Goal: Task Accomplishment & Management: Complete application form

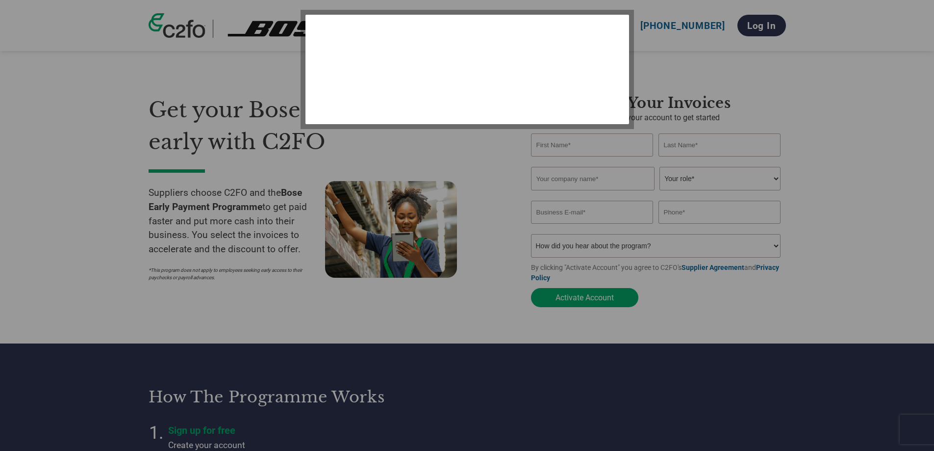
select select "en-[GEOGRAPHIC_DATA]"
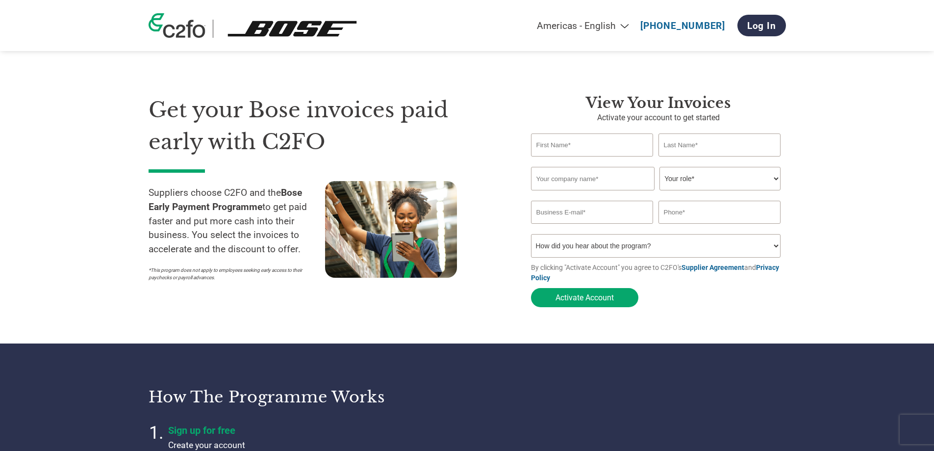
click at [562, 142] on input "text" at bounding box center [592, 144] width 123 height 23
type input "[PERSON_NAME]"
type input "[EMAIL_ADDRESS][DOMAIN_NAME]"
click at [607, 176] on input "text" at bounding box center [593, 179] width 124 height 24
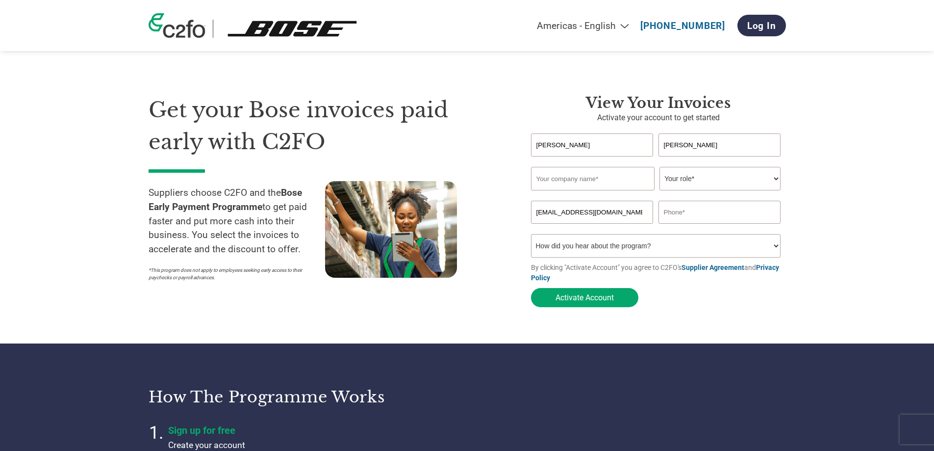
type input "Bpe Search Global Limited"
click at [697, 188] on select "Your role* CFO Controller Credit Manager Finance Director Treasurer CEO Preside…" at bounding box center [720, 179] width 121 height 24
select select "FINANCE_DIRECTOR"
click at [660, 168] on select "Your role* CFO Controller Credit Manager Finance Director Treasurer CEO Preside…" at bounding box center [720, 179] width 121 height 24
click at [694, 211] on input "text" at bounding box center [720, 212] width 123 height 23
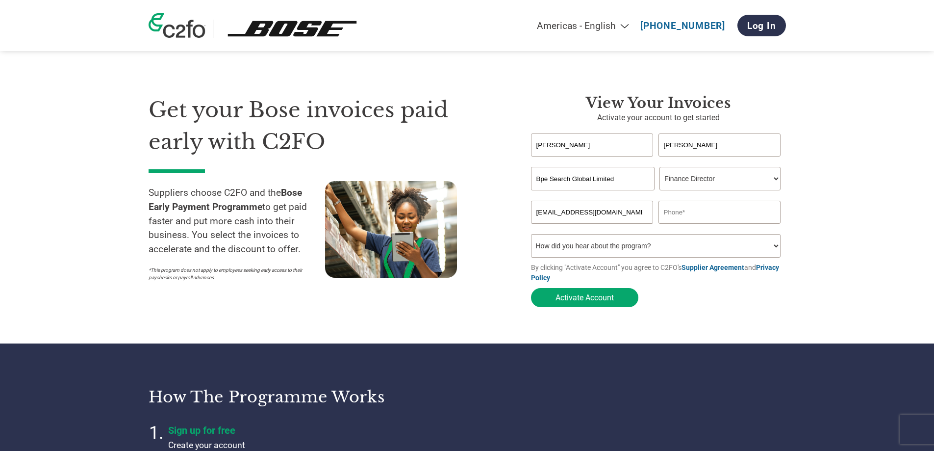
type input "79505 60720"
click at [608, 253] on select "How did you hear about the program? Received a letter Email Social Media Online…" at bounding box center [656, 246] width 250 height 24
select select "Email"
click at [531, 237] on select "How did you hear about the program? Received a letter Email Social Media Online…" at bounding box center [656, 246] width 250 height 24
click at [579, 300] on button "Activate Account" at bounding box center [584, 297] width 107 height 19
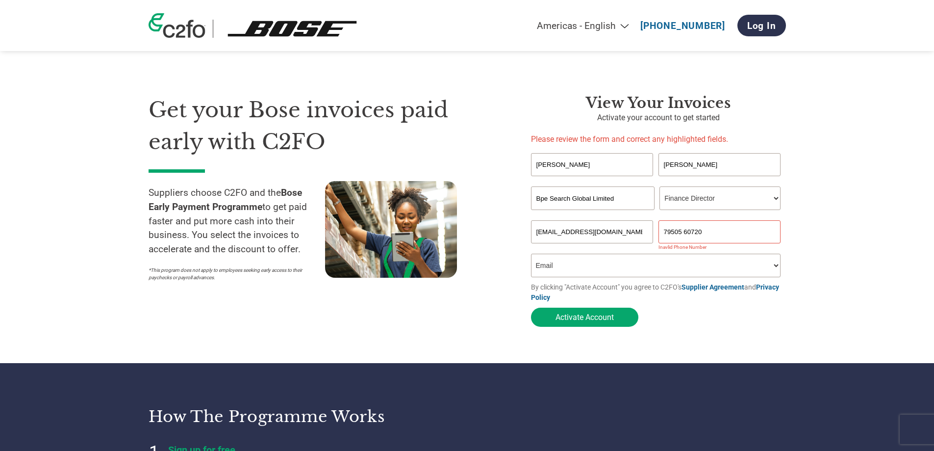
click at [663, 232] on input "79505 60720" at bounding box center [720, 231] width 123 height 23
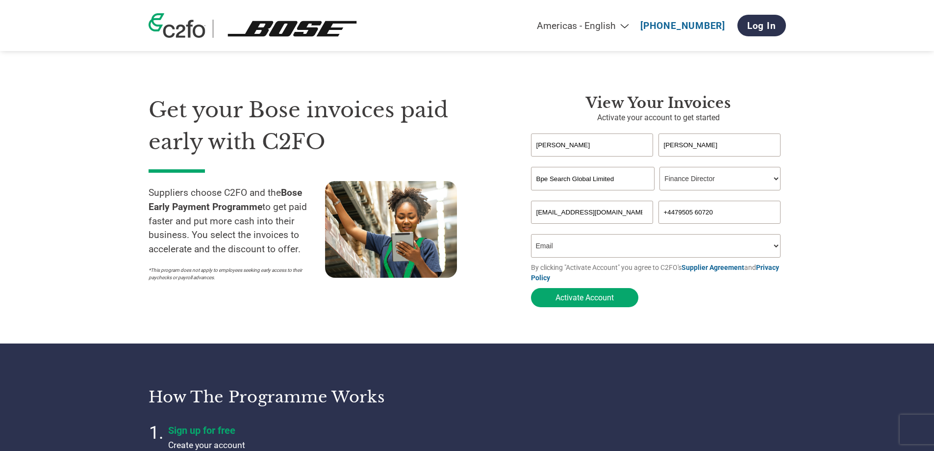
drag, startPoint x: 693, startPoint y: 212, endPoint x: 699, endPoint y: 213, distance: 6.5
click at [694, 212] on input "+4479505 60720" at bounding box center [720, 212] width 123 height 23
type input "[PHONE_NUMBER]"
click at [610, 302] on button "Activate Account" at bounding box center [584, 297] width 107 height 19
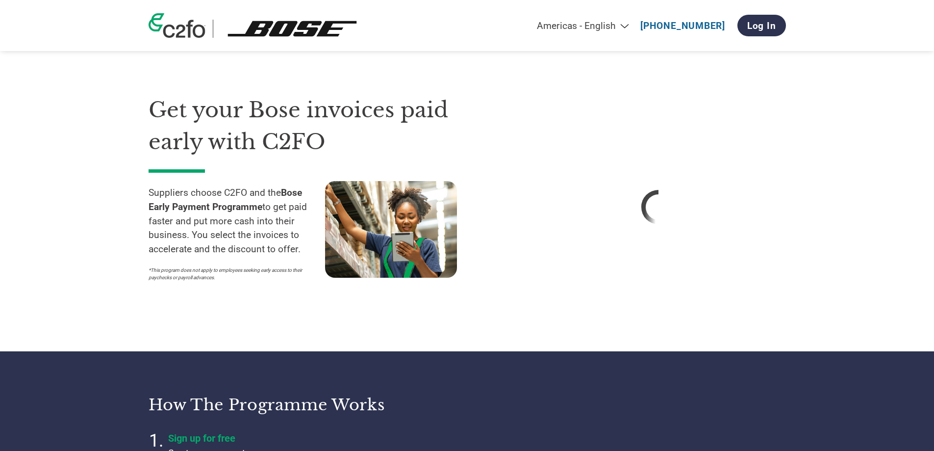
select select "en-[GEOGRAPHIC_DATA]"
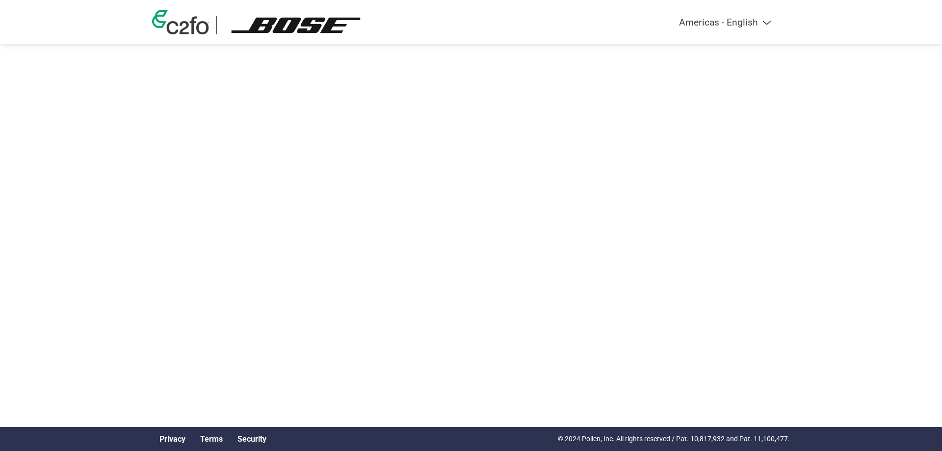
select select "en-[GEOGRAPHIC_DATA]"
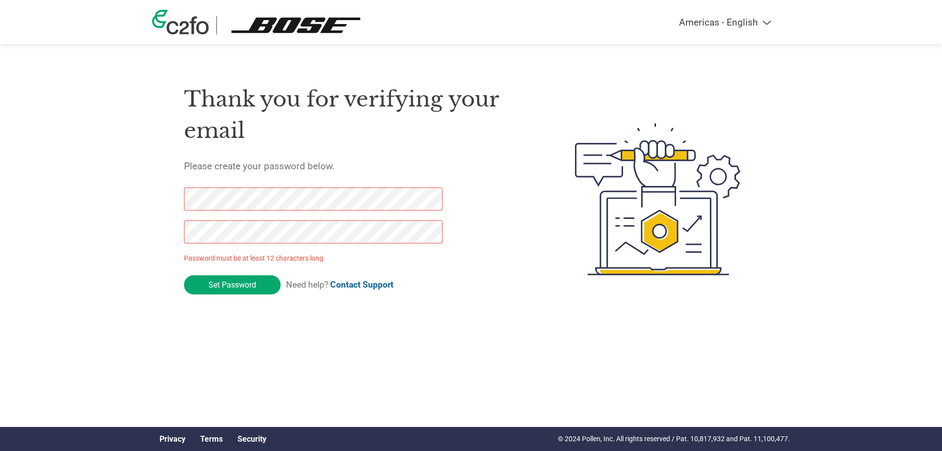
drag, startPoint x: 244, startPoint y: 284, endPoint x: 166, endPoint y: 202, distance: 114.1
click at [166, 202] on div "Thank you for verifying your email Please create your password below. Password …" at bounding box center [471, 199] width 638 height 260
click at [255, 282] on input "Set Password" at bounding box center [232, 284] width 97 height 19
